Goal: Transaction & Acquisition: Purchase product/service

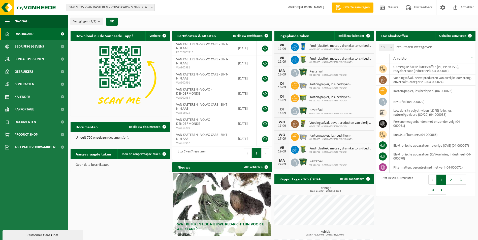
click at [150, 7] on span at bounding box center [151, 7] width 5 height 7
select select "6444"
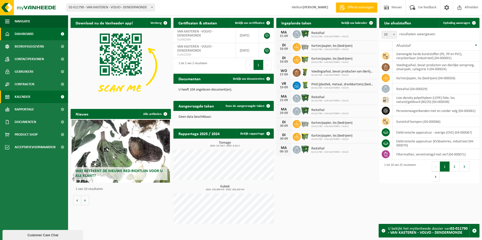
click at [30, 98] on link "Kalender" at bounding box center [34, 97] width 68 height 13
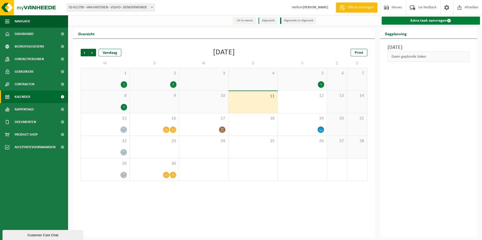
click at [434, 20] on link "Extra taak aanvragen" at bounding box center [430, 21] width 99 height 8
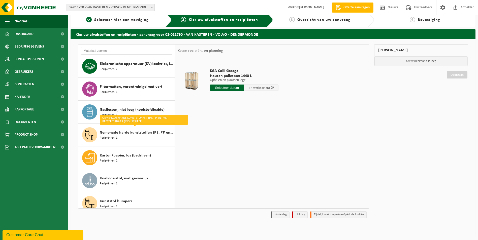
scroll to position [6, 0]
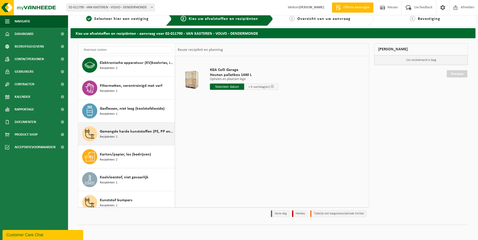
click at [142, 136] on div "Gemengde harde kunststoffen (PE, PP en PVC), recycleerbaar (industrieel) Recipi…" at bounding box center [137, 133] width 74 height 15
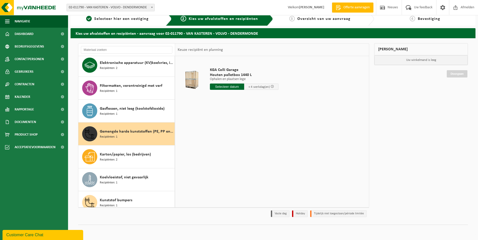
scroll to position [92, 0]
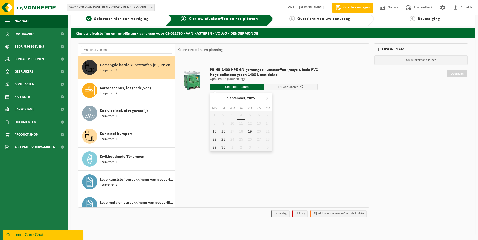
click at [240, 87] on input "text" at bounding box center [237, 87] width 54 height 6
click at [215, 133] on div "15" at bounding box center [214, 131] width 9 height 8
type input "Van 2025-09-15"
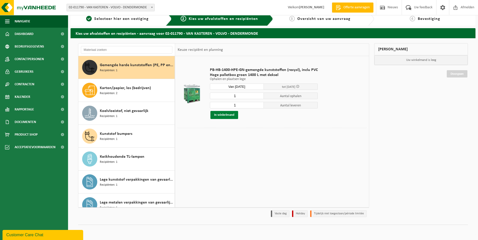
click at [218, 114] on button "In winkelmand" at bounding box center [224, 115] width 28 height 8
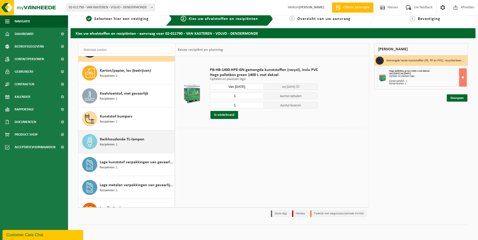
scroll to position [117, 0]
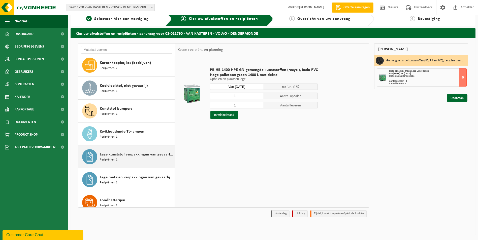
click at [137, 154] on span "Lege kunststof verpakkingen van gevaarlijke stoffen" at bounding box center [137, 155] width 74 height 6
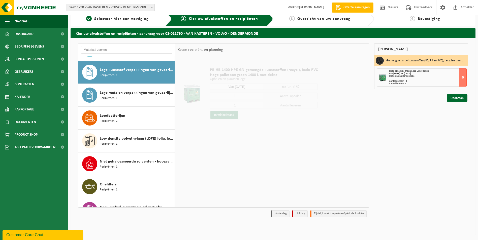
scroll to position [206, 0]
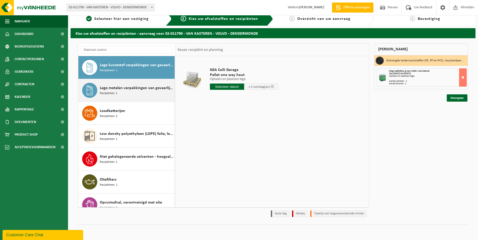
click at [133, 88] on span "Lege metalen verpakkingen van gevaarlijke stoffen" at bounding box center [137, 88] width 74 height 6
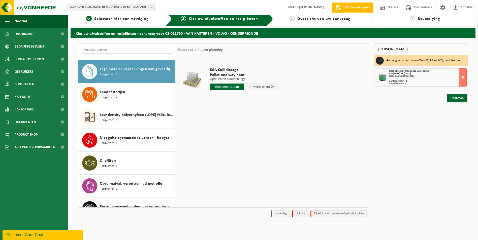
scroll to position [229, 0]
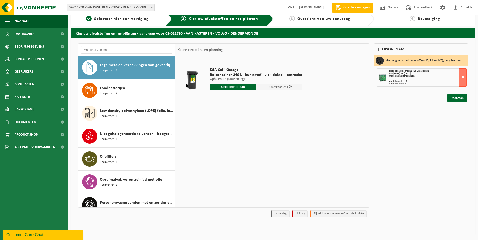
click at [226, 87] on input "text" at bounding box center [233, 87] width 46 height 6
click at [215, 131] on div "15" at bounding box center [214, 131] width 9 height 8
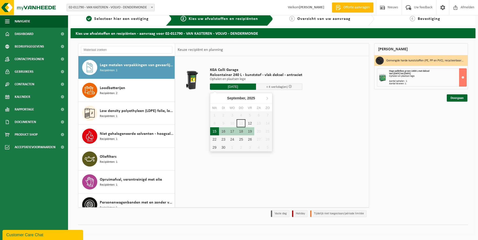
type input "Van 2025-09-15"
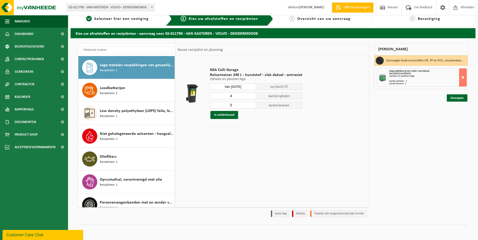
click at [251, 97] on input "4" at bounding box center [233, 96] width 46 height 7
type input "3"
click at [251, 97] on input "3" at bounding box center [233, 96] width 46 height 7
click at [251, 106] on input "4" at bounding box center [233, 105] width 46 height 7
type input "3"
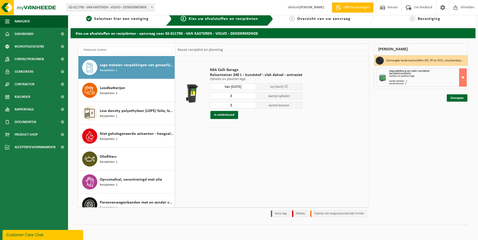
click at [251, 106] on input "3" at bounding box center [233, 105] width 46 height 7
click at [224, 116] on button "In winkelmand" at bounding box center [224, 115] width 28 height 8
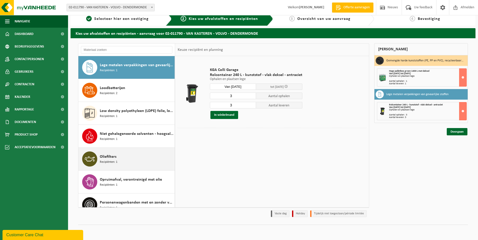
click at [143, 155] on div "Oliefilters Recipiënten: 1" at bounding box center [137, 159] width 74 height 15
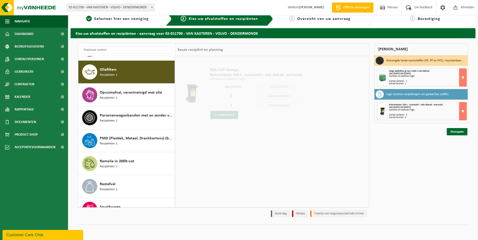
scroll to position [321, 0]
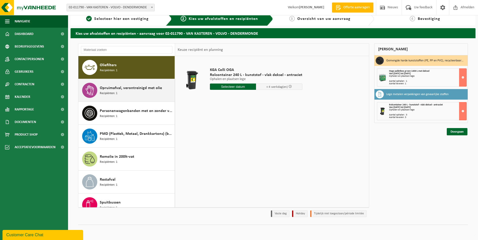
click at [137, 93] on div "Opruimafval, verontreinigd met olie Recipiënten: 1" at bounding box center [137, 90] width 74 height 15
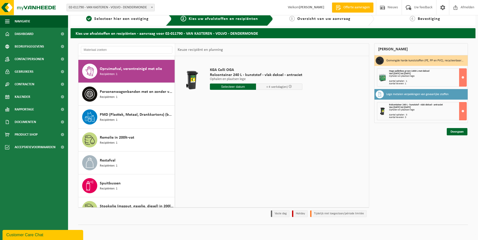
scroll to position [344, 0]
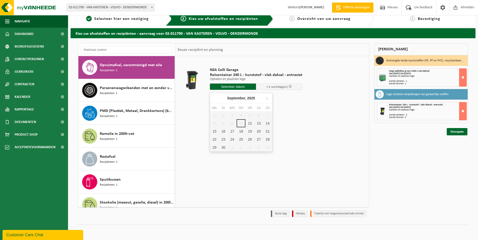
click at [224, 87] on input "text" at bounding box center [233, 87] width 46 height 6
click at [215, 132] on div "15" at bounding box center [214, 131] width 9 height 8
type input "Van 2025-09-15"
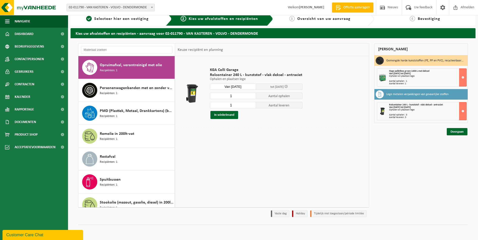
click at [248, 97] on input "1" at bounding box center [233, 96] width 46 height 7
click at [251, 95] on input "2" at bounding box center [233, 96] width 46 height 7
click at [251, 95] on input "3" at bounding box center [233, 96] width 46 height 7
click at [251, 95] on input "4" at bounding box center [233, 96] width 46 height 7
type input "5"
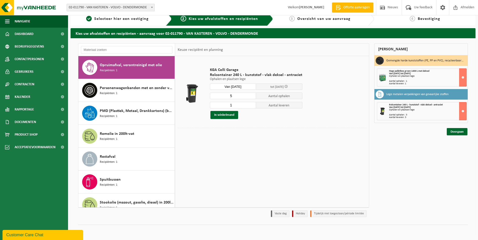
click at [251, 95] on input "5" at bounding box center [233, 96] width 46 height 7
click at [251, 104] on input "2" at bounding box center [233, 105] width 46 height 7
click at [251, 104] on input "3" at bounding box center [233, 105] width 46 height 7
click at [251, 104] on input "4" at bounding box center [233, 105] width 46 height 7
type input "5"
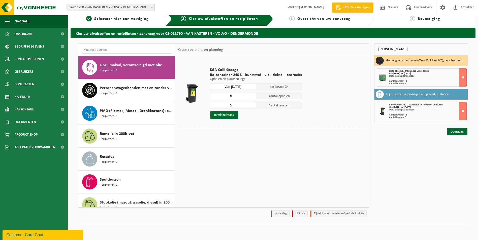
click at [251, 104] on input "5" at bounding box center [233, 105] width 46 height 7
click at [224, 115] on button "In winkelmand" at bounding box center [224, 115] width 28 height 8
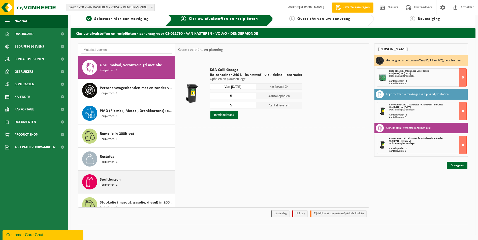
click at [141, 181] on div "Spuitbussen Recipiënten: 1" at bounding box center [137, 182] width 74 height 15
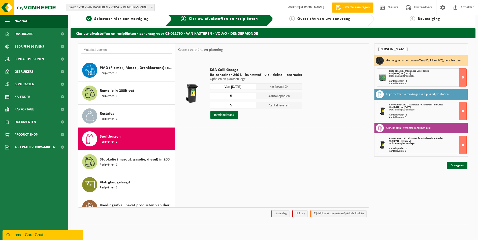
scroll to position [399, 0]
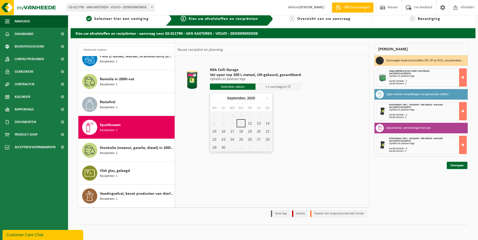
click at [229, 86] on input "text" at bounding box center [233, 87] width 46 height 6
click at [216, 132] on div "15" at bounding box center [214, 131] width 9 height 8
type input "Van 2025-09-15"
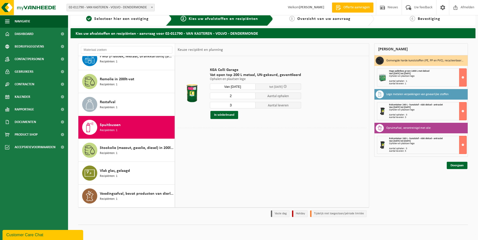
type input "2"
click at [250, 97] on input "2" at bounding box center [233, 96] width 46 height 7
click at [244, 106] on input "3" at bounding box center [233, 105] width 46 height 7
type input "2"
click at [250, 106] on input "2" at bounding box center [233, 105] width 46 height 7
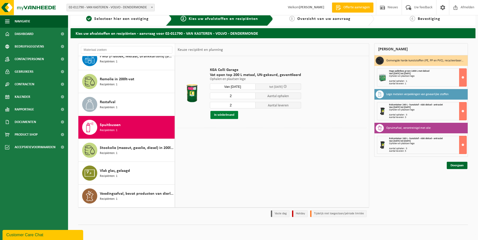
click at [228, 113] on button "In winkelmand" at bounding box center [224, 115] width 28 height 8
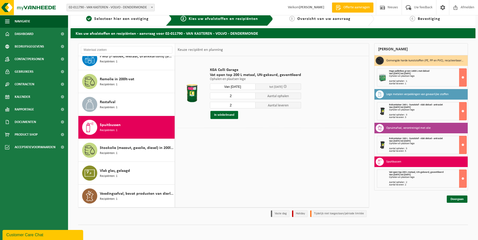
click at [410, 77] on div "Ophalen en plaatsen lege" at bounding box center [427, 76] width 77 height 3
click at [402, 76] on div "Ophalen en plaatsen lege" at bounding box center [427, 76] width 77 height 3
drag, startPoint x: 402, startPoint y: 76, endPoint x: 400, endPoint y: 80, distance: 5.0
click at [400, 80] on div "Aantal ophalen : 1" at bounding box center [427, 81] width 77 height 3
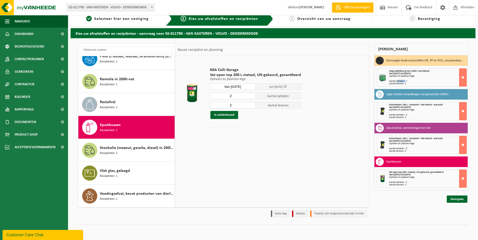
click at [400, 80] on div "Aantal ophalen : 1" at bounding box center [427, 81] width 77 height 3
click at [457, 197] on link "Doorgaan" at bounding box center [457, 199] width 21 height 7
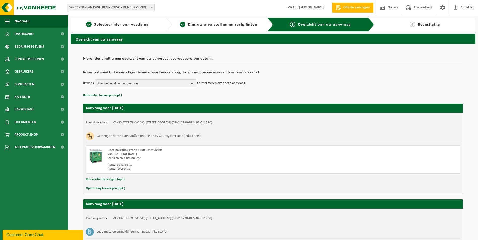
click at [192, 84] on b "button" at bounding box center [193, 83] width 5 height 7
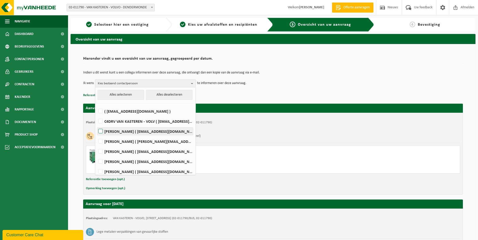
click at [101, 131] on label "[PERSON_NAME] ( [EMAIL_ADDRESS][DOMAIN_NAME] )" at bounding box center [145, 132] width 96 height 8
click at [96, 125] on input "[PERSON_NAME] ( [EMAIL_ADDRESS][DOMAIN_NAME] )" at bounding box center [96, 125] width 0 height 0
checkbox input "true"
click at [289, 140] on div "Gemengde harde kunststoffen (PE, PP en PVC), recycleerbaar (industrieel)" at bounding box center [273, 136] width 374 height 13
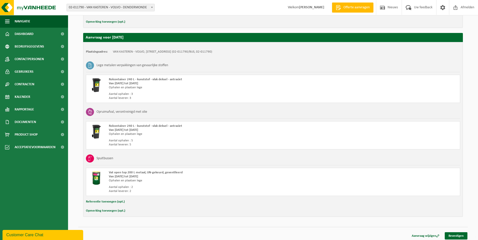
scroll to position [169, 0]
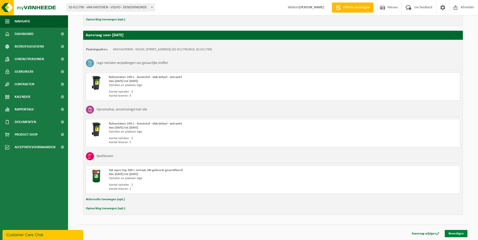
click at [458, 234] on link "Bevestigen" at bounding box center [456, 233] width 23 height 7
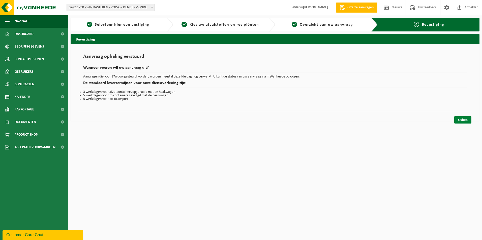
click at [464, 118] on link "Sluiten" at bounding box center [462, 119] width 17 height 7
